Goal: Use online tool/utility

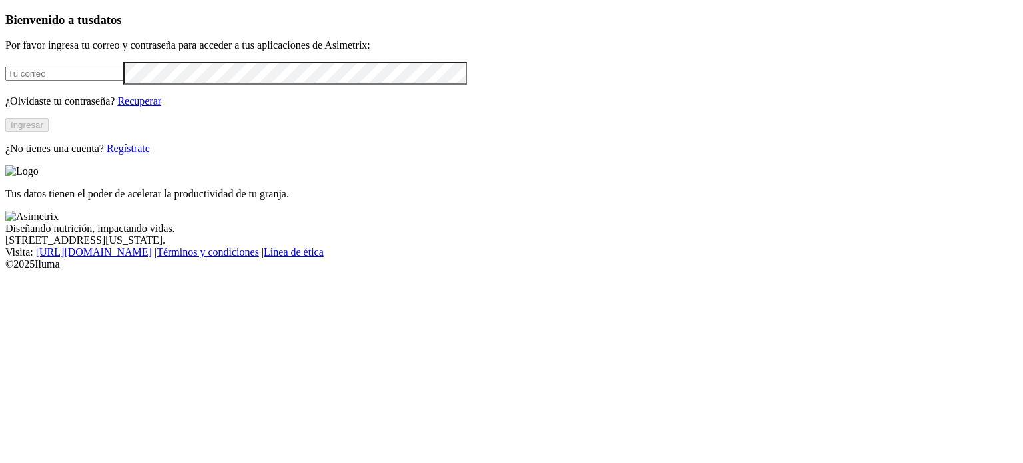
type input "[PERSON_NAME][EMAIL_ADDRESS][PERSON_NAME][DOMAIN_NAME]"
click at [49, 132] on button "Ingresar" at bounding box center [26, 125] width 43 height 14
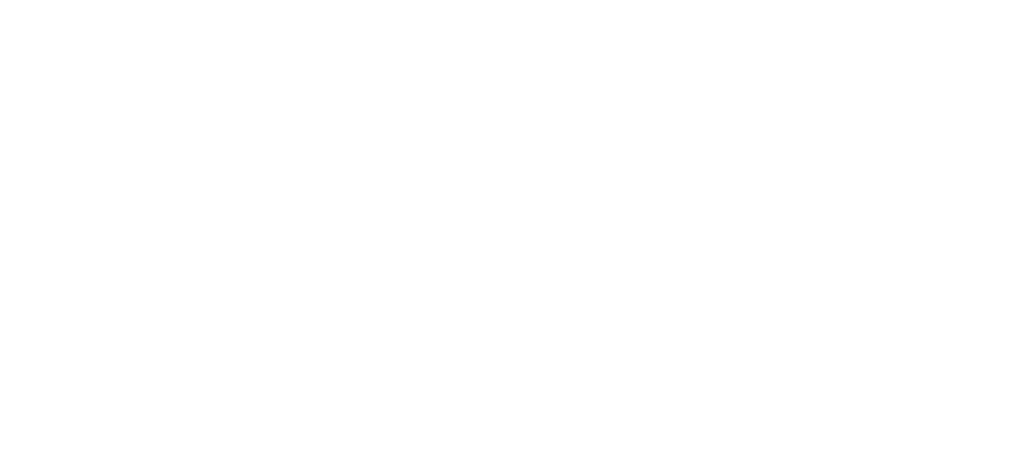
type input "pone"
